Goal: Task Accomplishment & Management: Use online tool/utility

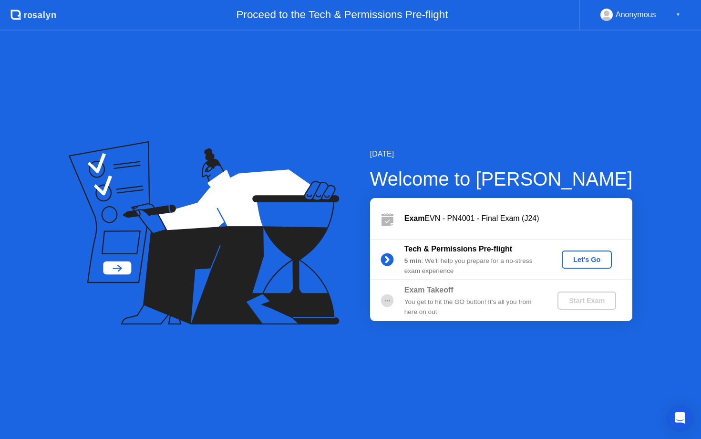
click at [578, 258] on div "Let's Go" at bounding box center [587, 260] width 42 height 8
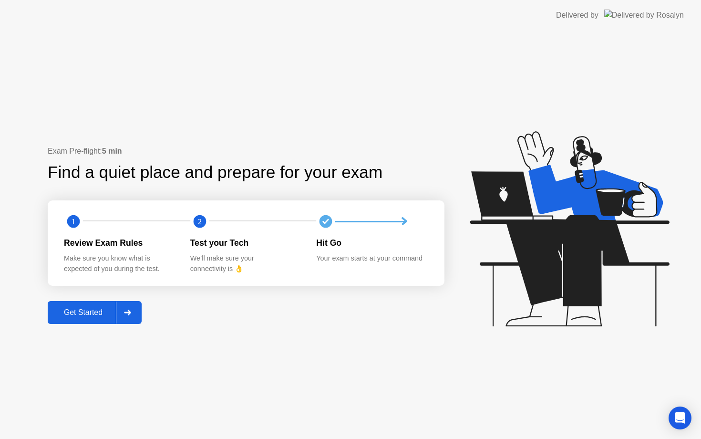
click at [96, 315] on div "Get Started" at bounding box center [83, 312] width 65 height 9
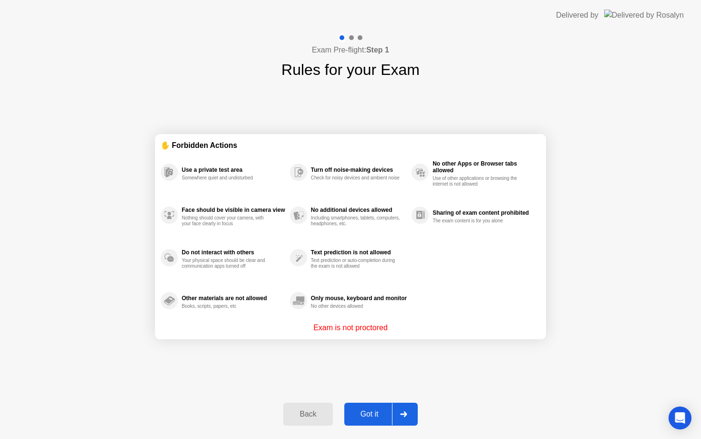
click at [387, 414] on div "Got it" at bounding box center [369, 414] width 45 height 9
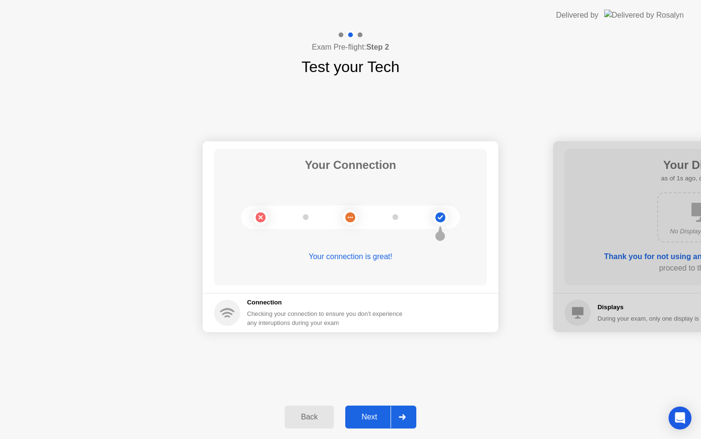
click at [400, 418] on icon at bounding box center [402, 417] width 7 height 6
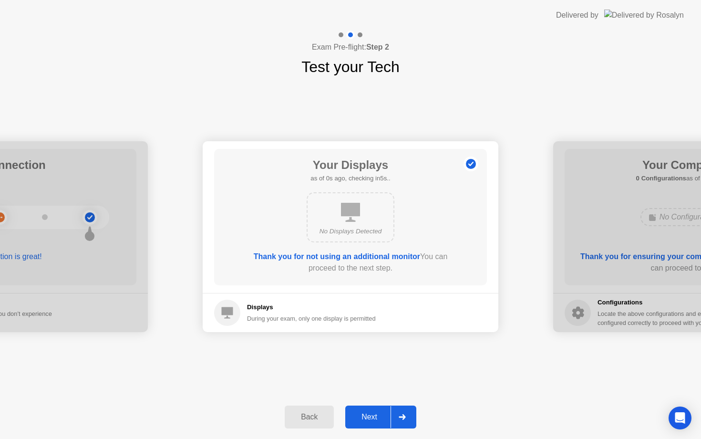
click at [400, 418] on icon at bounding box center [402, 417] width 7 height 6
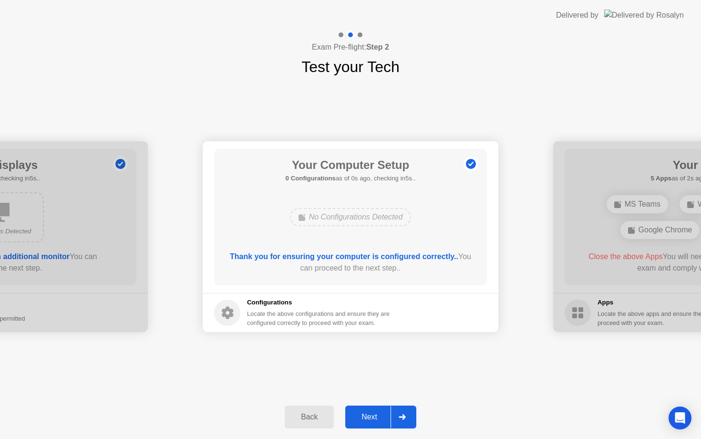
click at [400, 418] on icon at bounding box center [402, 417] width 7 height 6
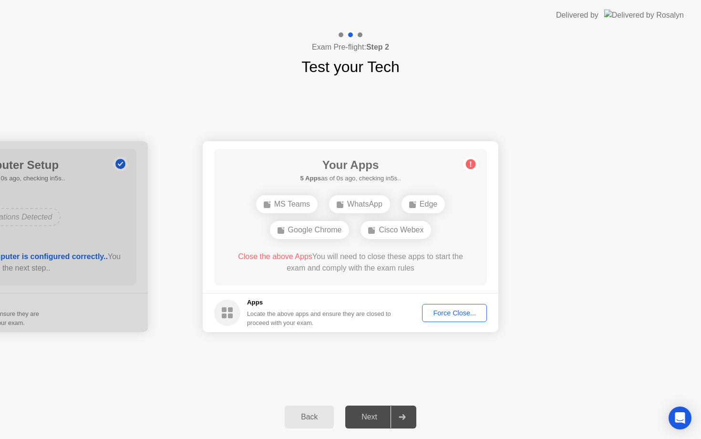
click at [401, 418] on icon at bounding box center [402, 417] width 7 height 6
click at [443, 313] on div "Force Close..." at bounding box center [454, 313] width 58 height 8
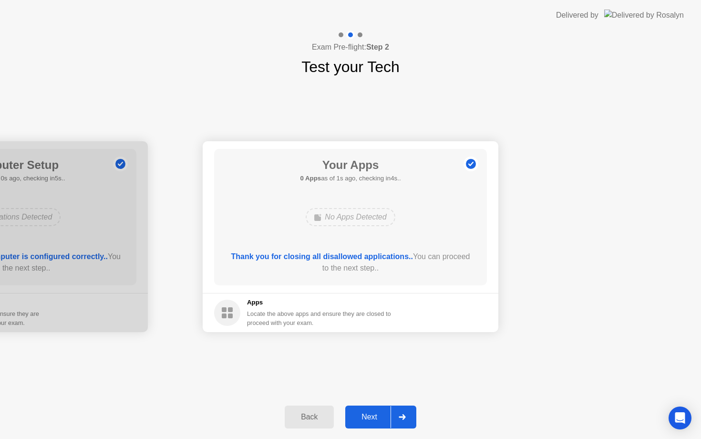
click at [403, 414] on icon at bounding box center [402, 417] width 7 height 6
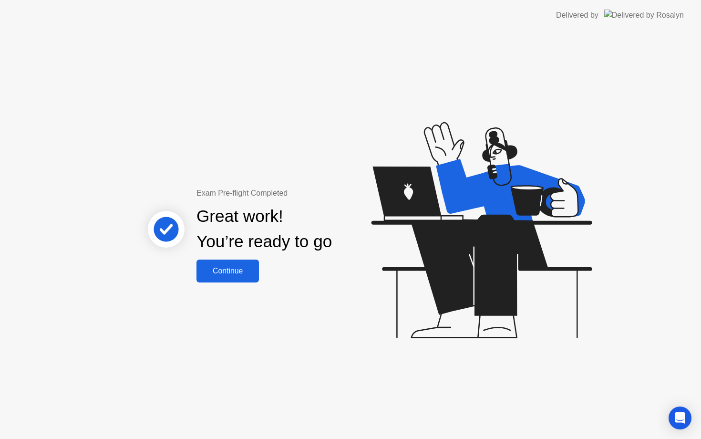
click at [232, 271] on div "Continue" at bounding box center [227, 271] width 57 height 9
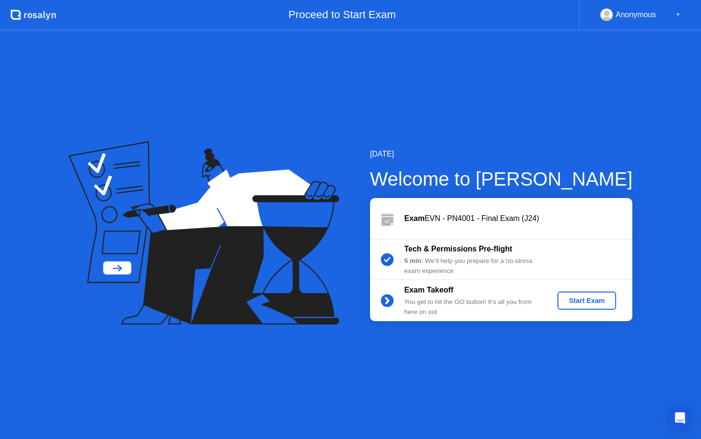
click at [587, 297] on div "Start Exam" at bounding box center [586, 301] width 51 height 8
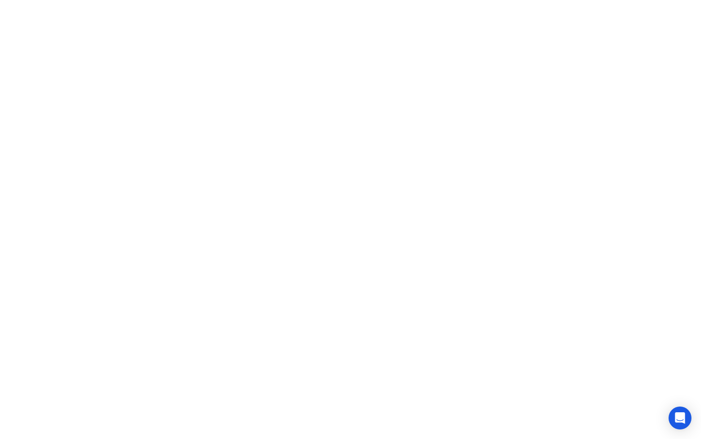
click div
click at [412, 424] on icon at bounding box center [412, 423] width 5 height 3
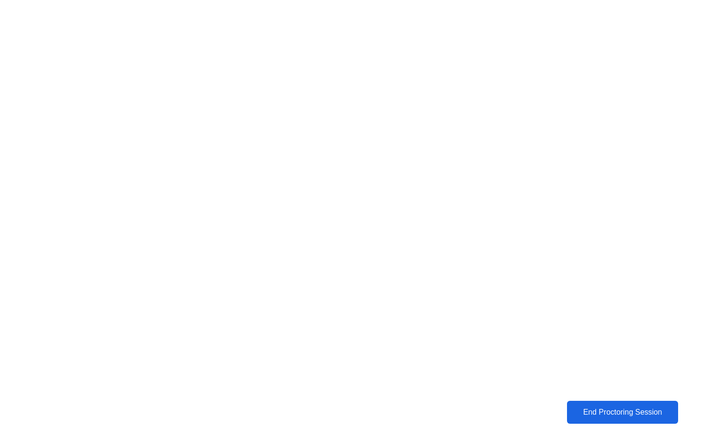
click at [626, 412] on div "End Proctoring Session" at bounding box center [622, 412] width 105 height 9
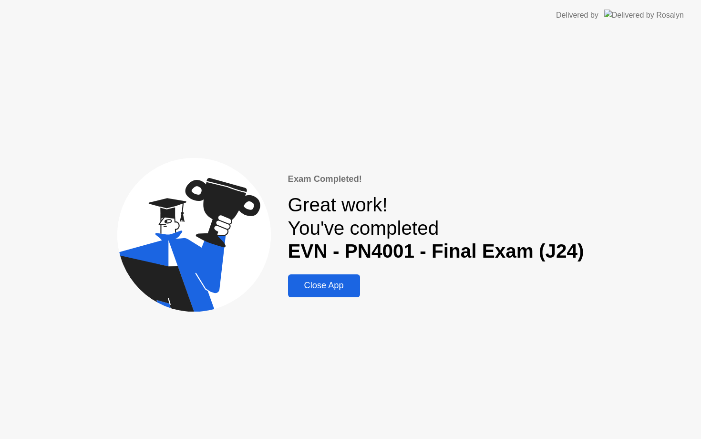
click at [331, 293] on button "Close App" at bounding box center [324, 285] width 72 height 23
